Goal: Task Accomplishment & Management: Use online tool/utility

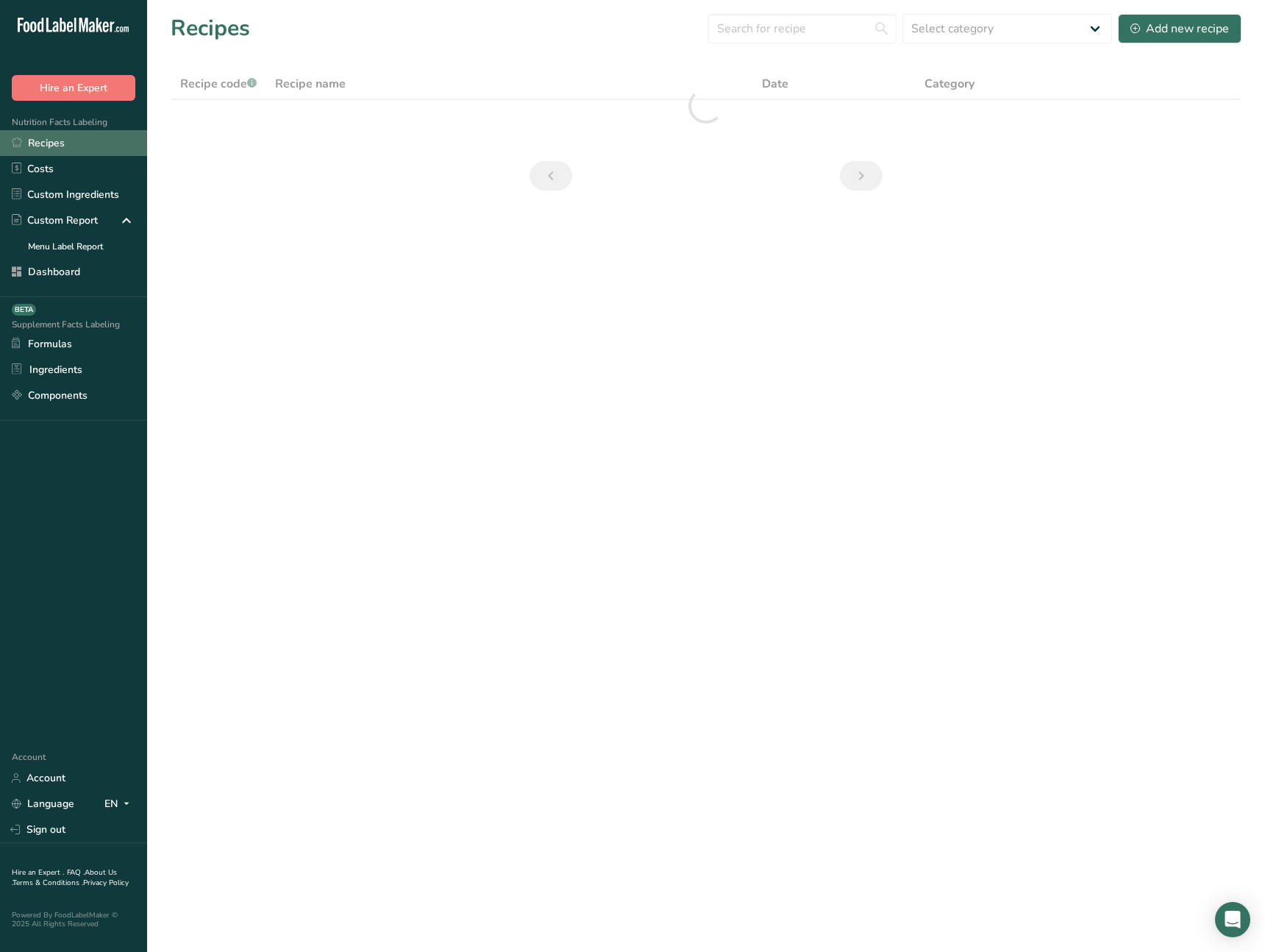
click at [89, 140] on link "Recipes" at bounding box center [74, 143] width 147 height 26
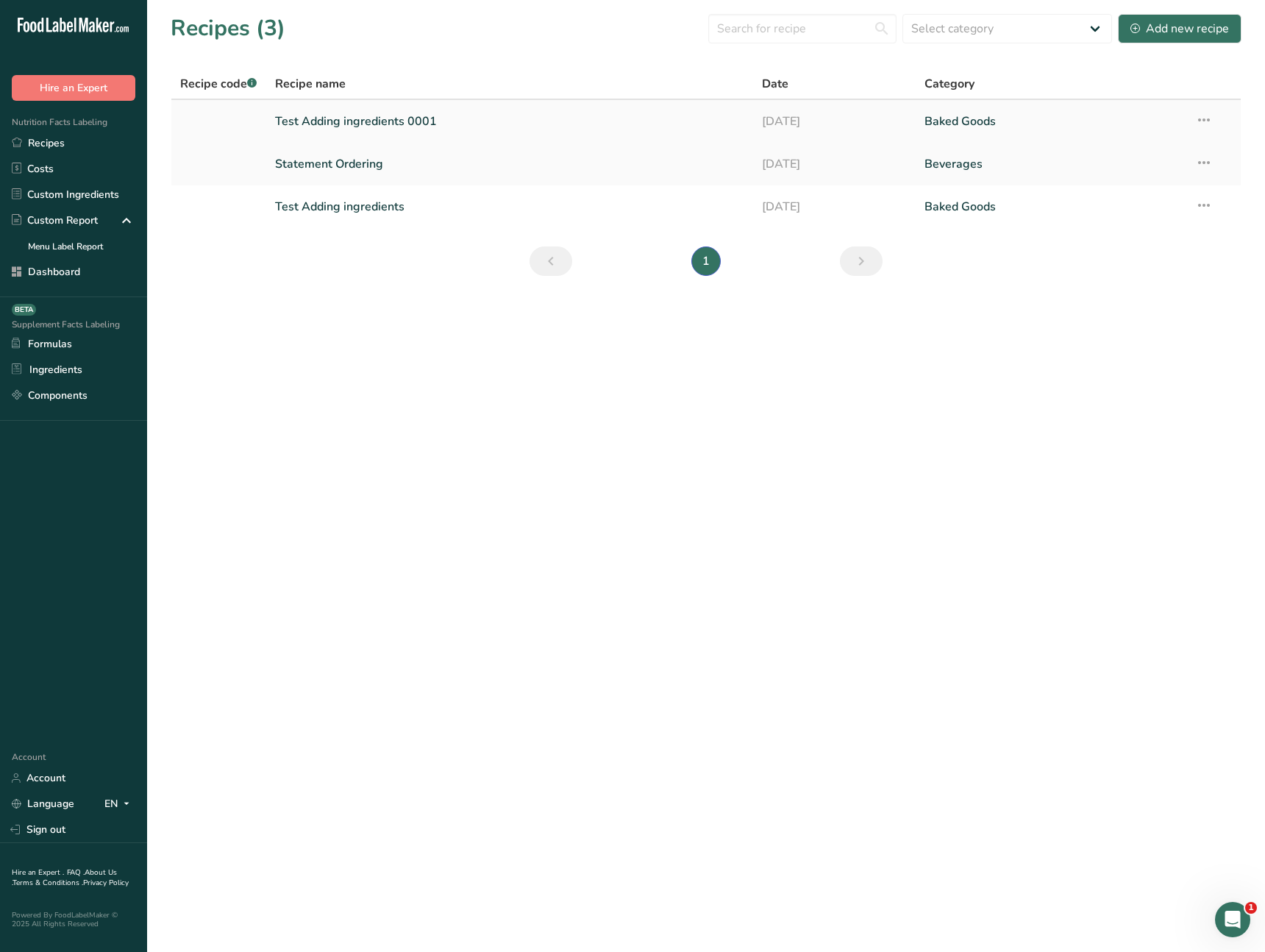
click at [333, 128] on link "Test Adding ingredients 0001" at bounding box center [510, 121] width 470 height 31
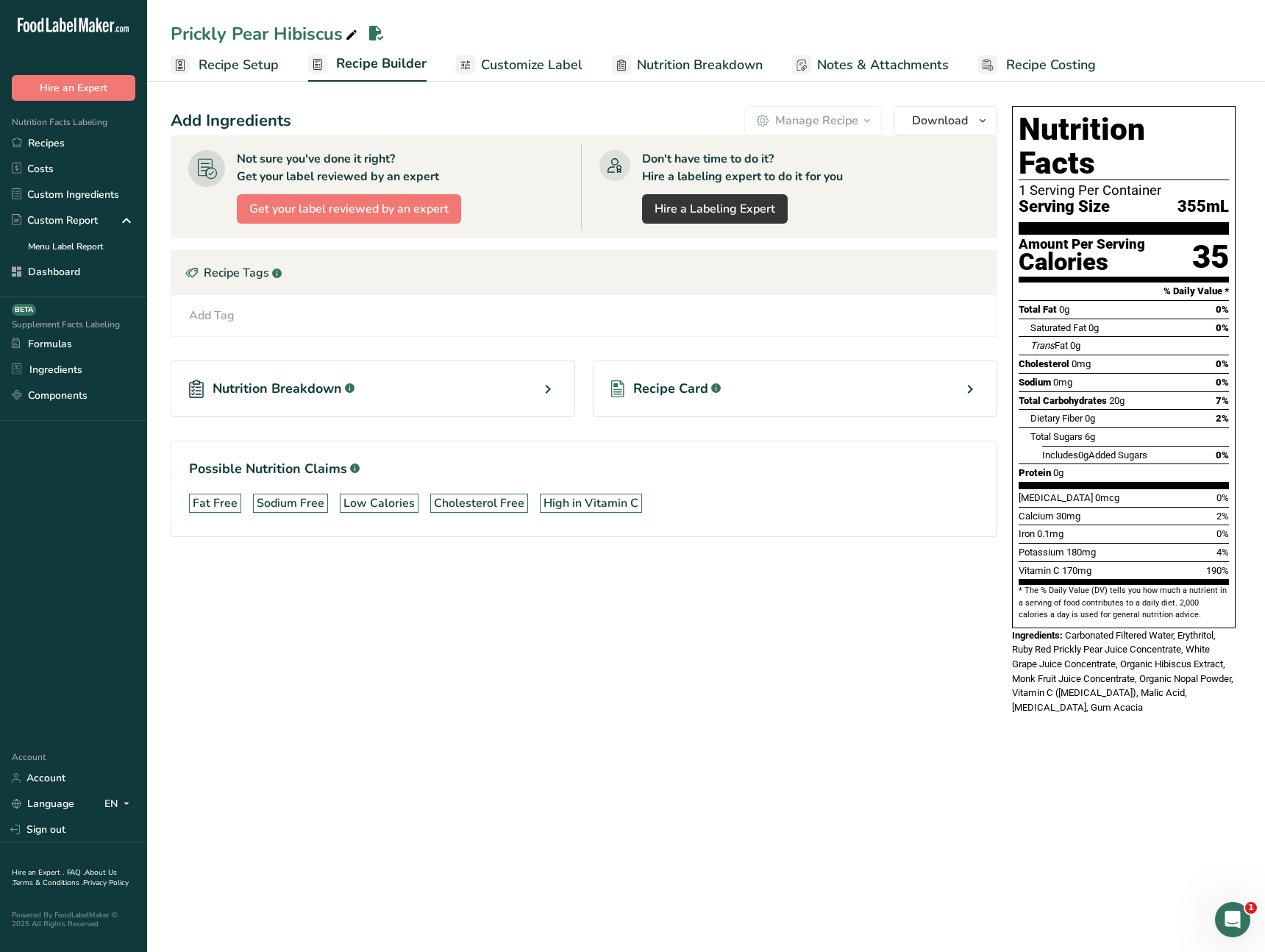
click at [425, 755] on main "Prickly Pear Hibiscus Recipe Setup Recipe Builder Customize Label Nutrition Bre…" at bounding box center [632, 476] width 1265 height 952
